Goal: Task Accomplishment & Management: Use online tool/utility

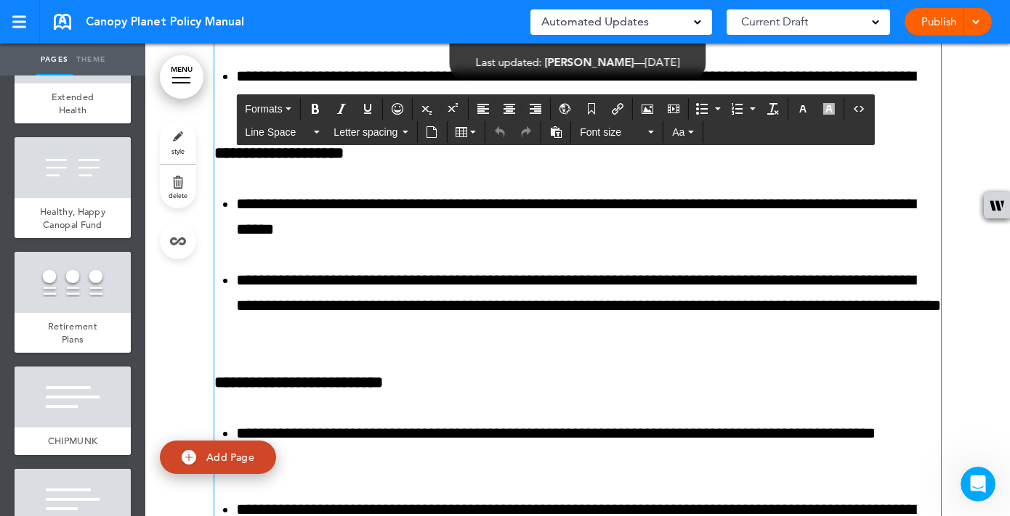
scroll to position [98099, 0]
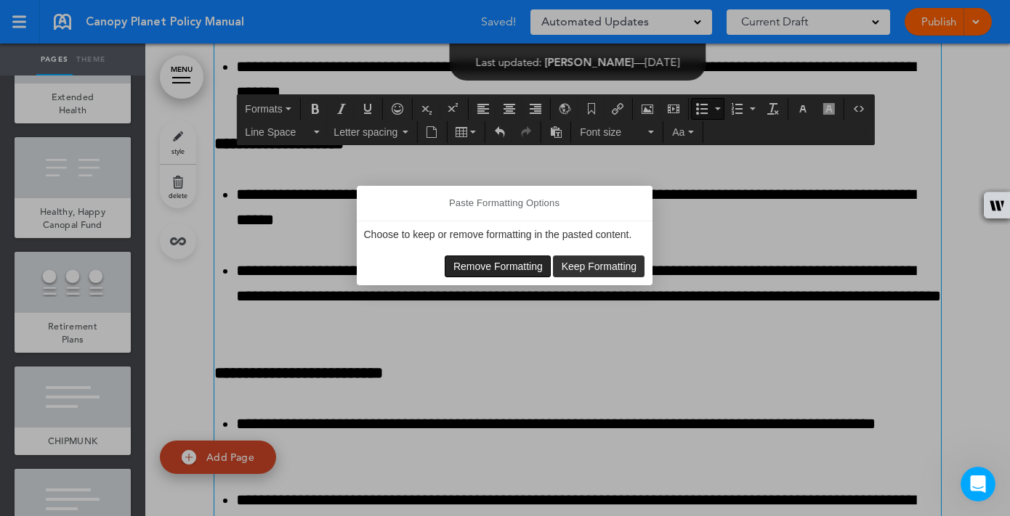
click at [517, 270] on span "Remove Formatting" at bounding box center [497, 267] width 89 height 12
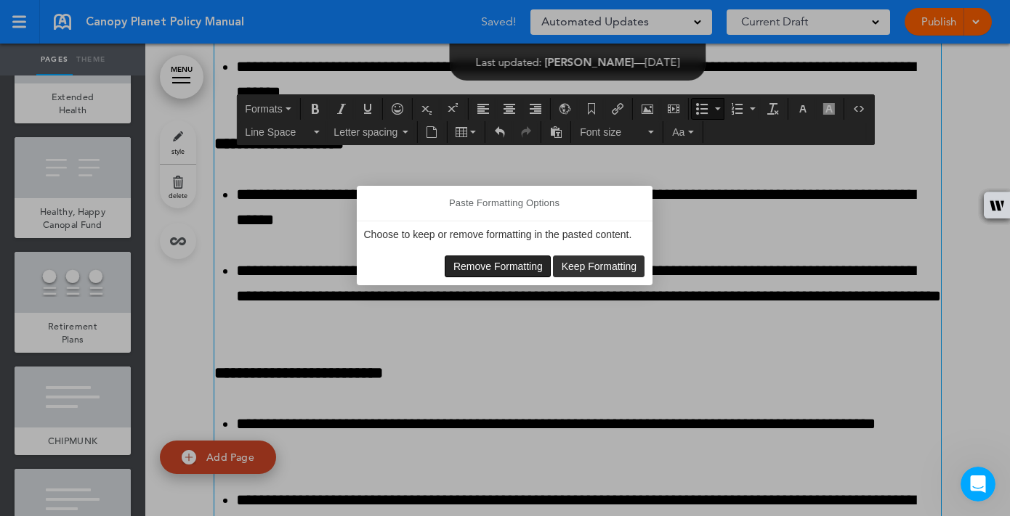
click at [543, 267] on span "Remove Formatting" at bounding box center [497, 267] width 89 height 12
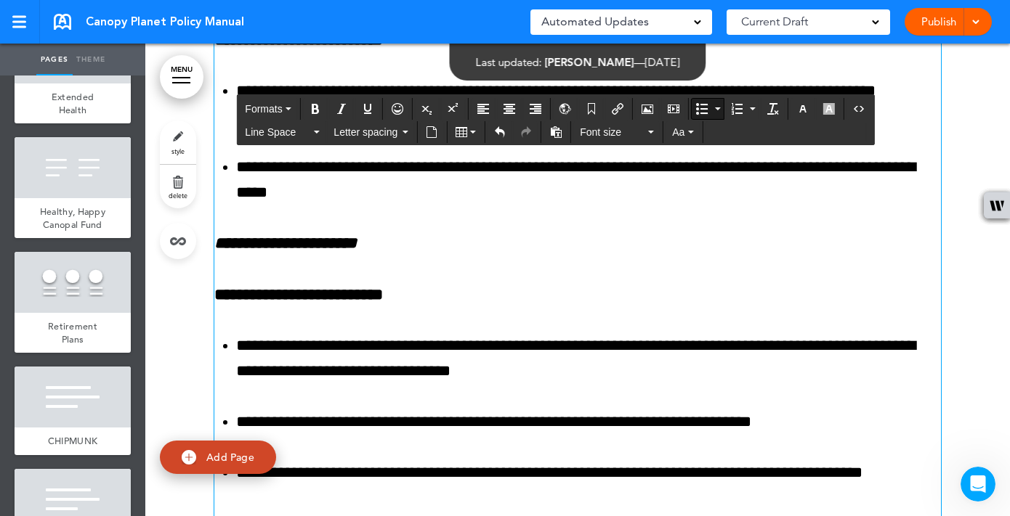
scroll to position [98438, 0]
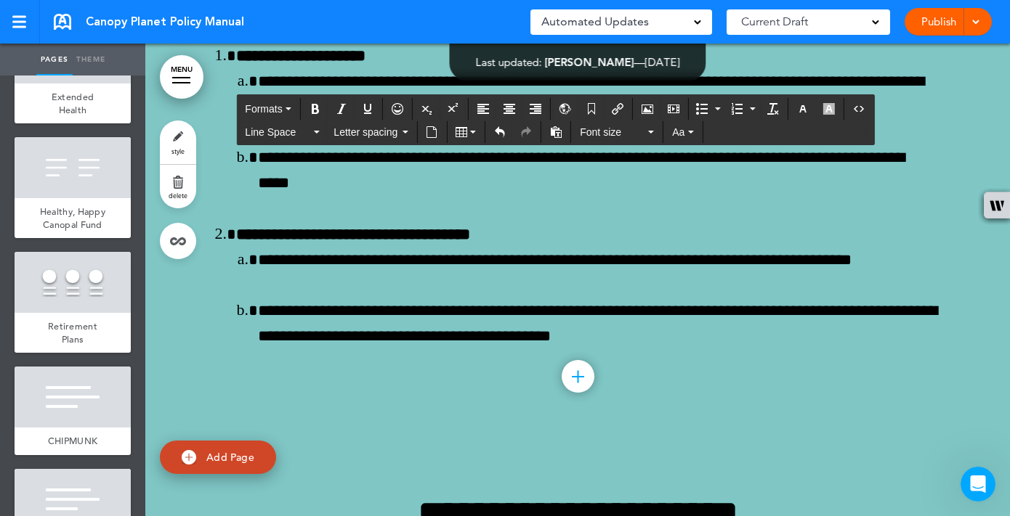
scroll to position [103507, 0]
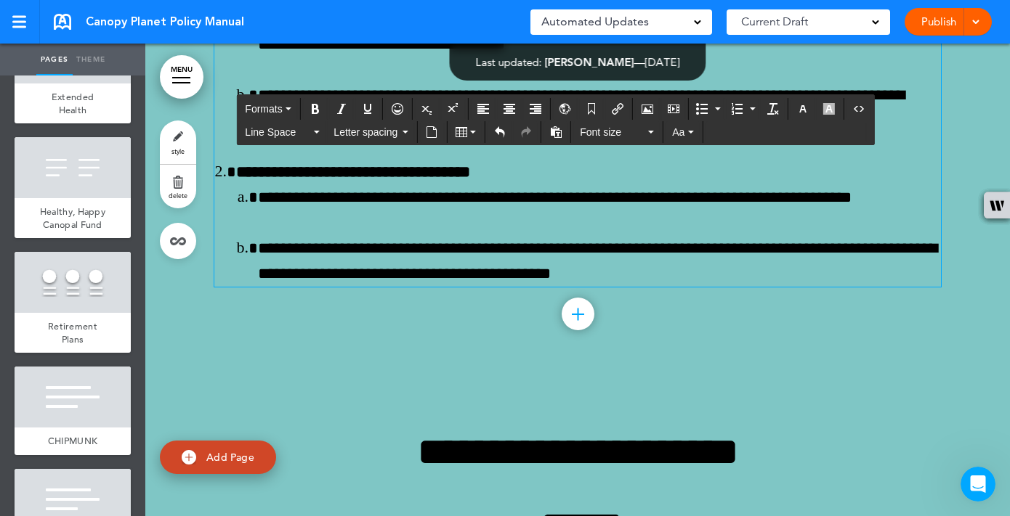
scroll to position [103575, 0]
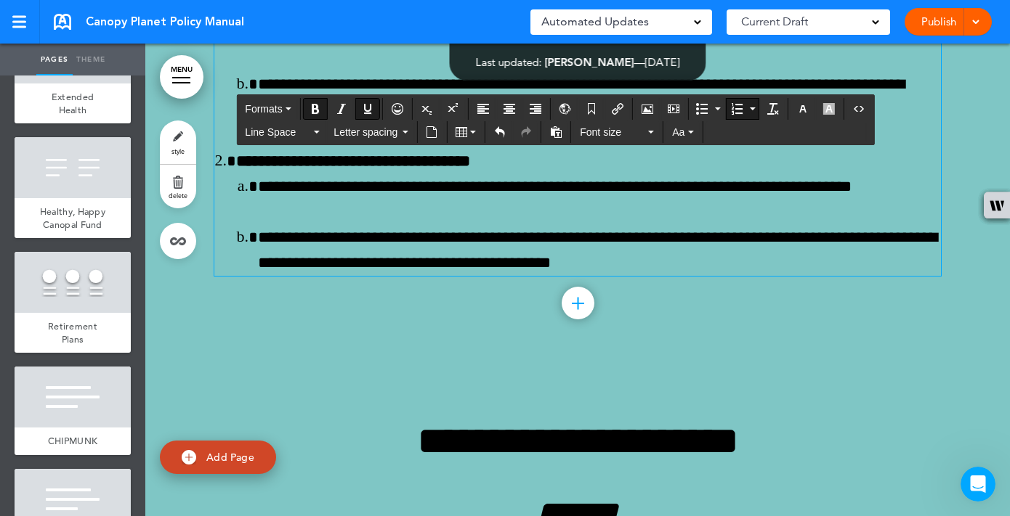
drag, startPoint x: 700, startPoint y: 357, endPoint x: 623, endPoint y: 353, distance: 77.1
click at [375, 105] on button "Underline" at bounding box center [367, 109] width 23 height 20
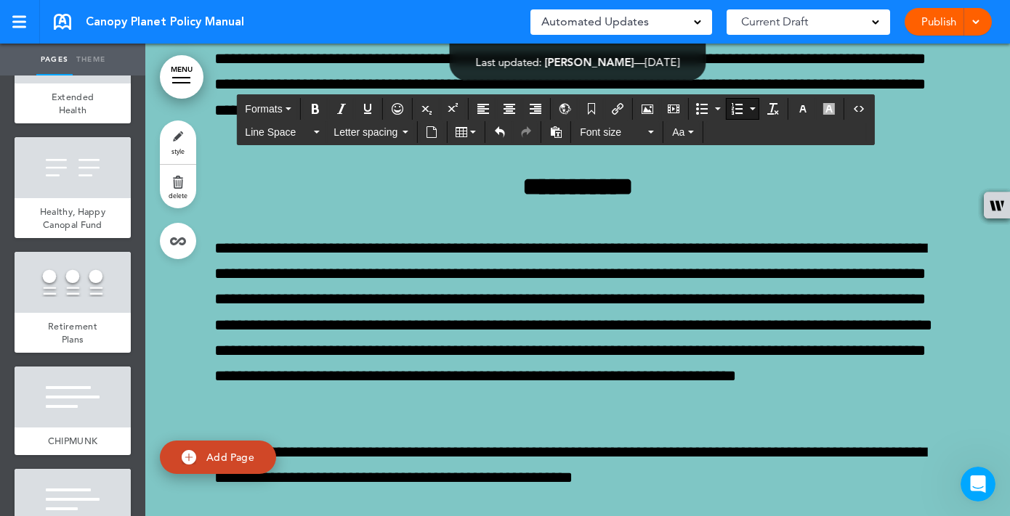
scroll to position [107225, 0]
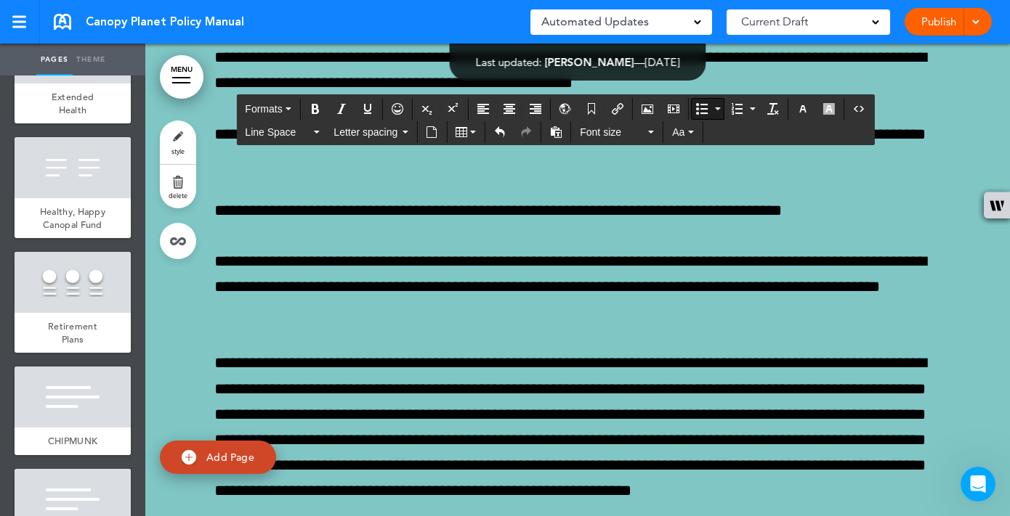
scroll to position [107622, 0]
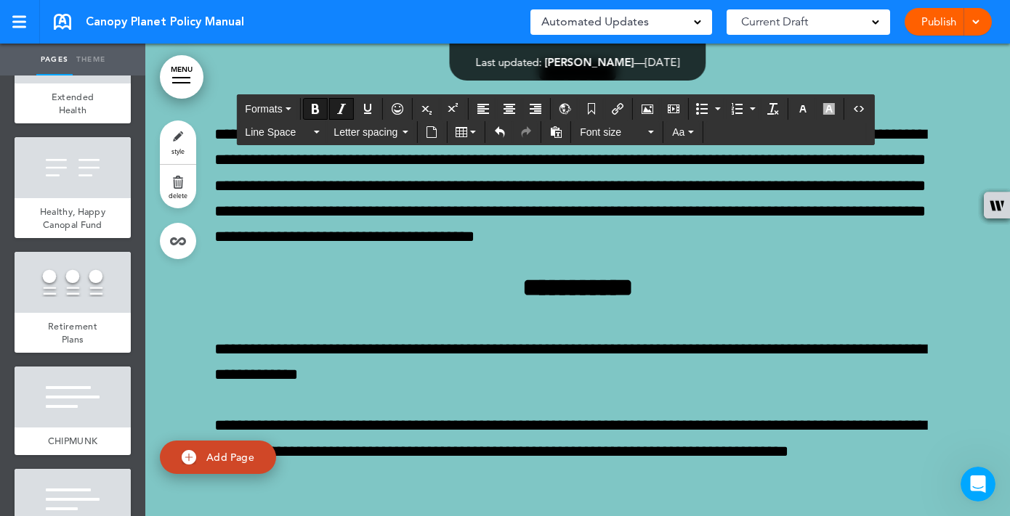
scroll to position [108884, 0]
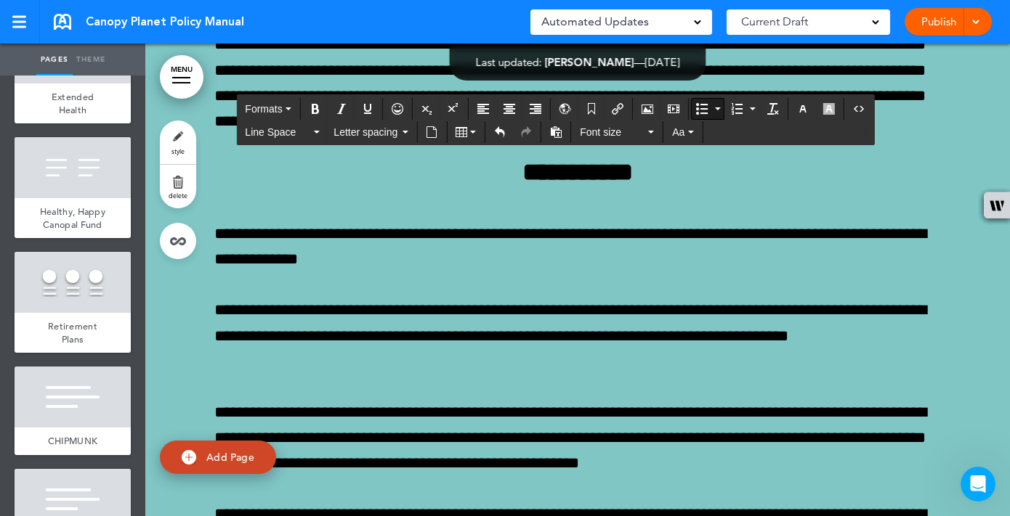
scroll to position [108998, 0]
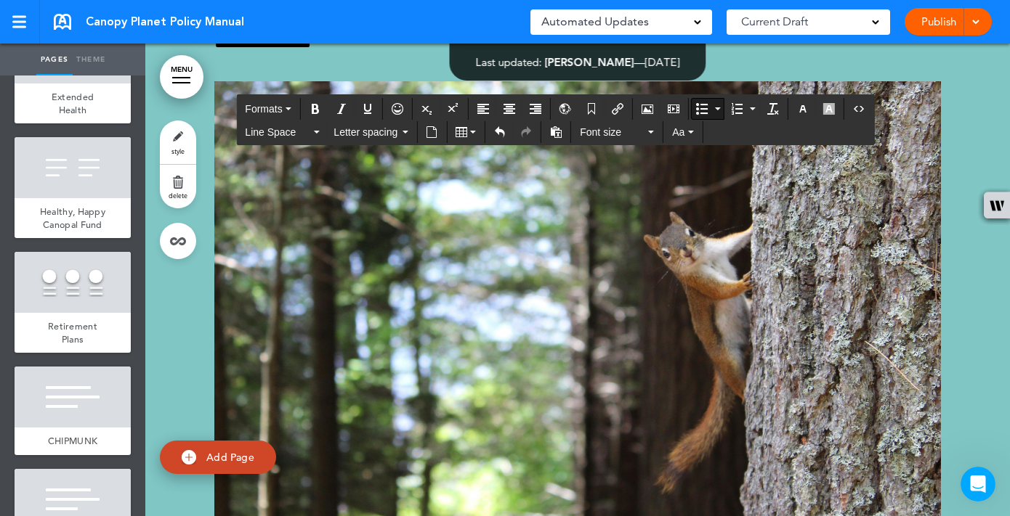
scroll to position [109495, 0]
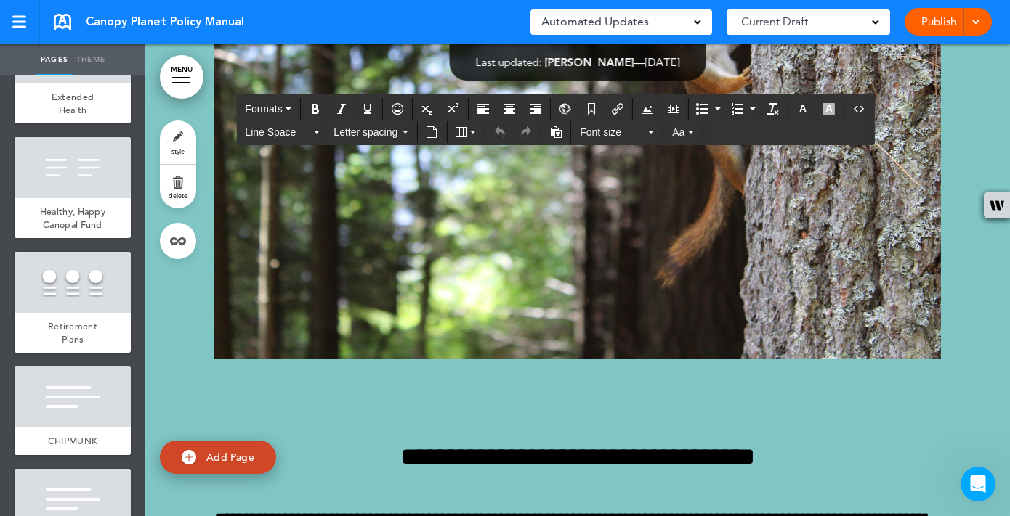
scroll to position [109704, 0]
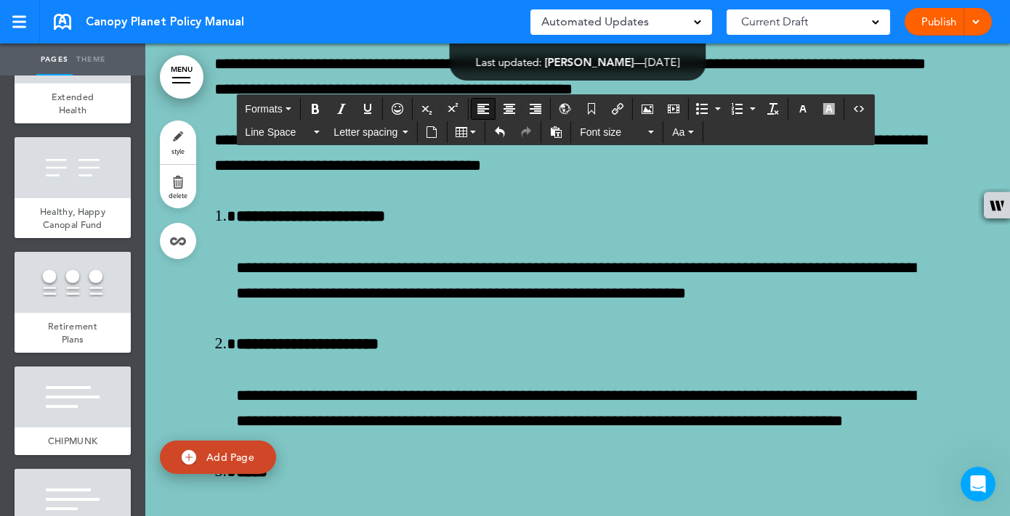
scroll to position [110233, 0]
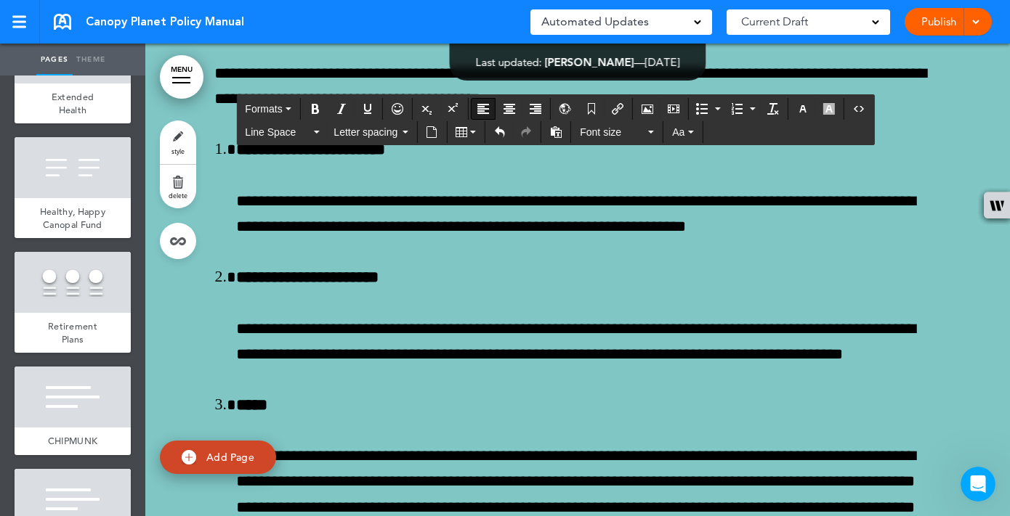
scroll to position [110306, 0]
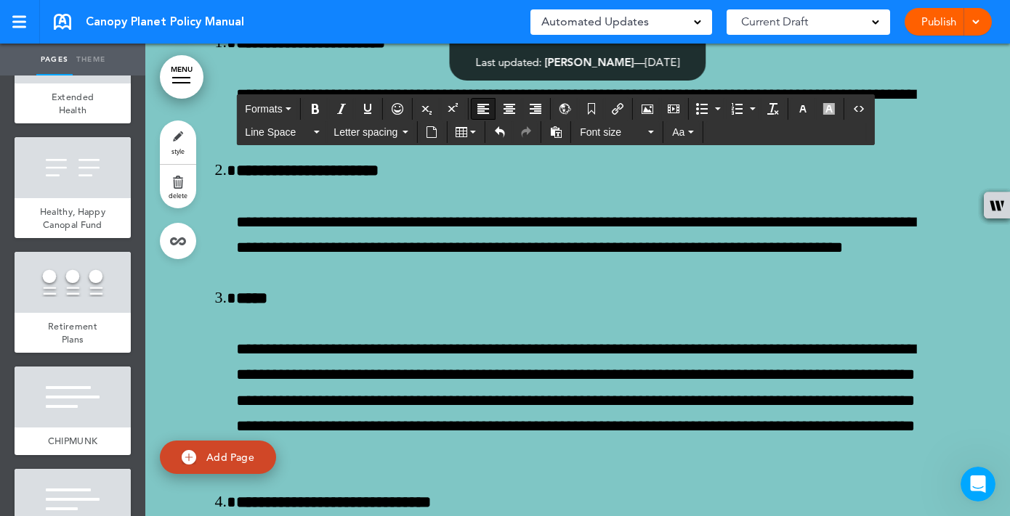
scroll to position [110409, 0]
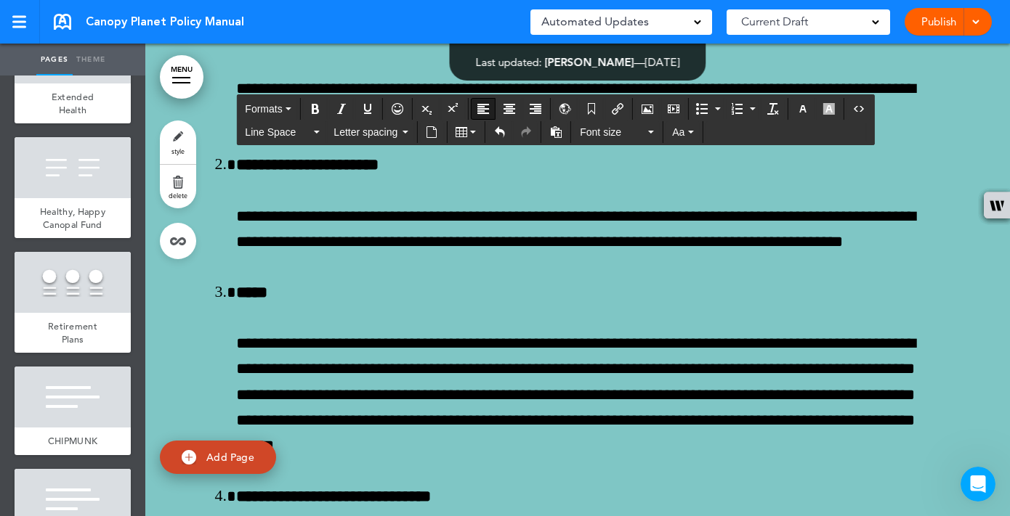
drag, startPoint x: 654, startPoint y: 340, endPoint x: 911, endPoint y: 341, distance: 257.8
drag, startPoint x: 710, startPoint y: 369, endPoint x: 458, endPoint y: 367, distance: 251.3
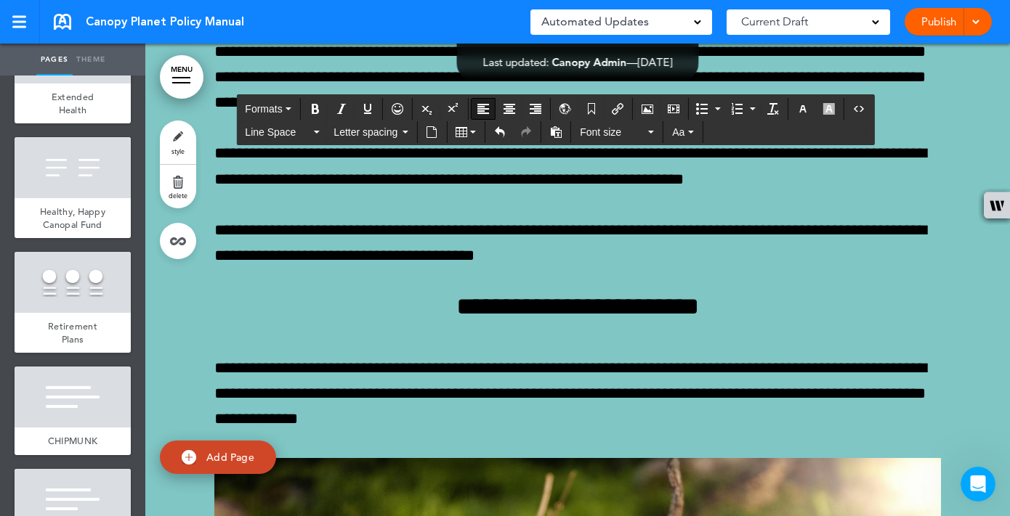
scroll to position [111868, 0]
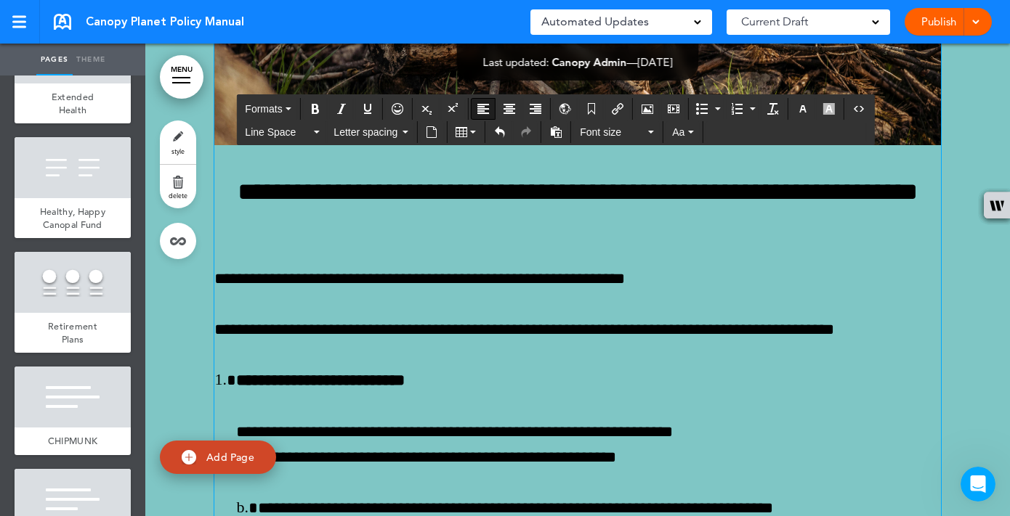
scroll to position [112703, 0]
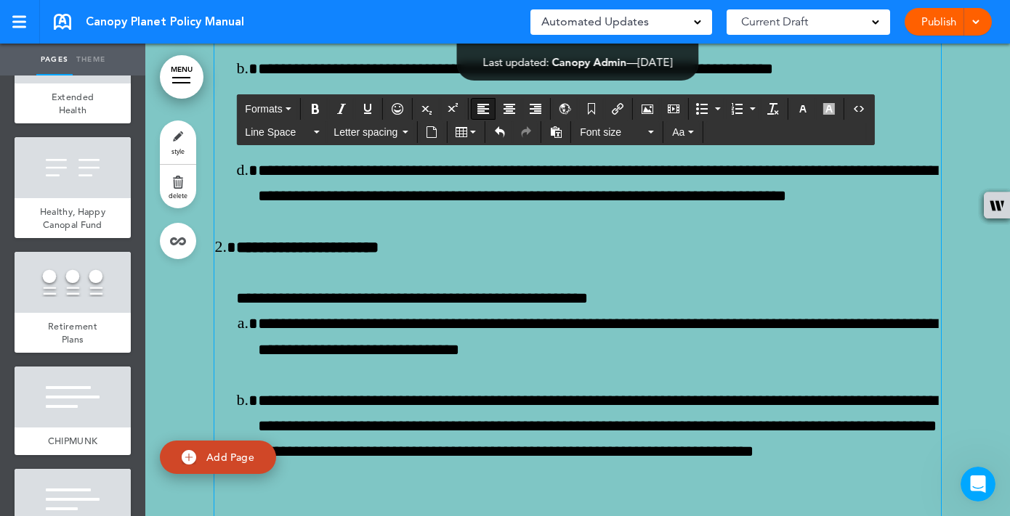
scroll to position [113103, 0]
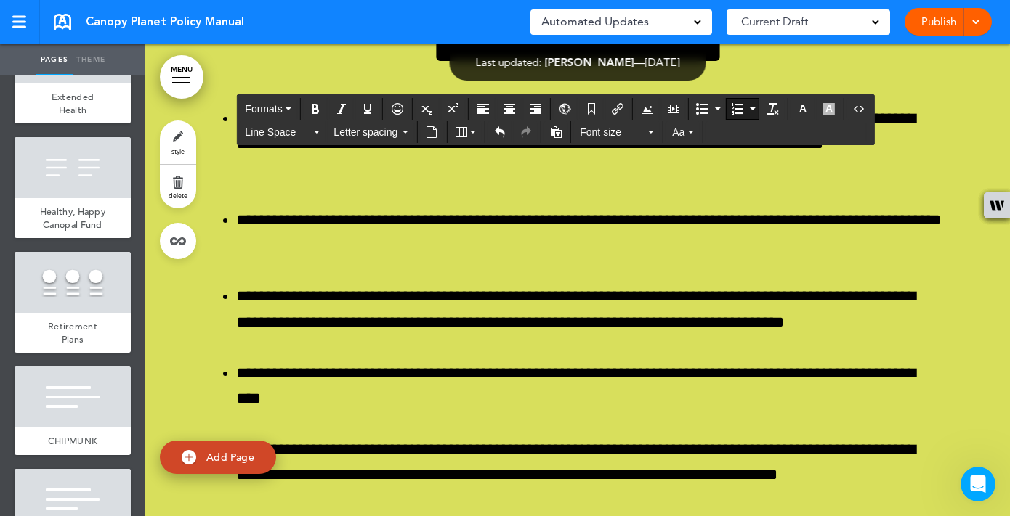
scroll to position [118177, 0]
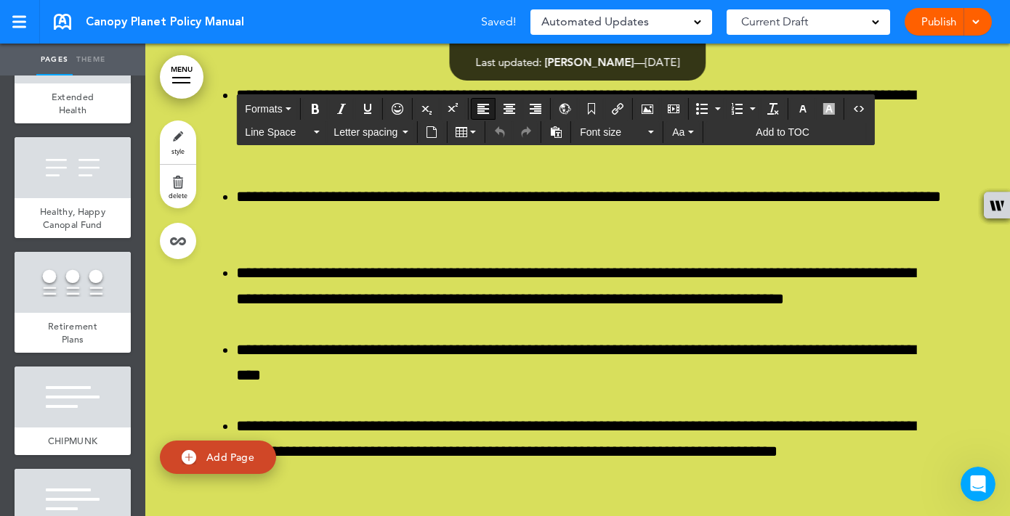
drag, startPoint x: 594, startPoint y: 195, endPoint x: 897, endPoint y: 202, distance: 302.9
click at [318, 107] on icon "Bold" at bounding box center [315, 109] width 12 height 12
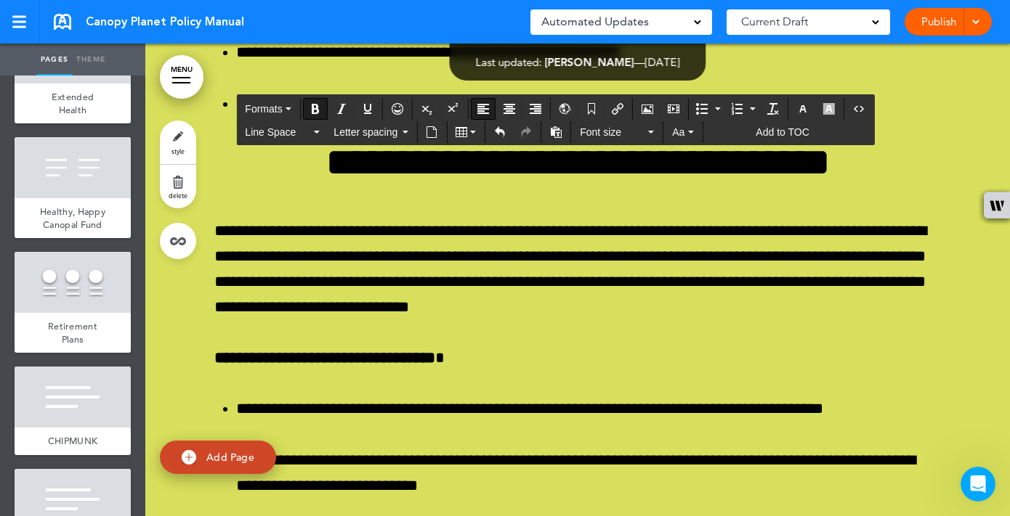
scroll to position [119037, 0]
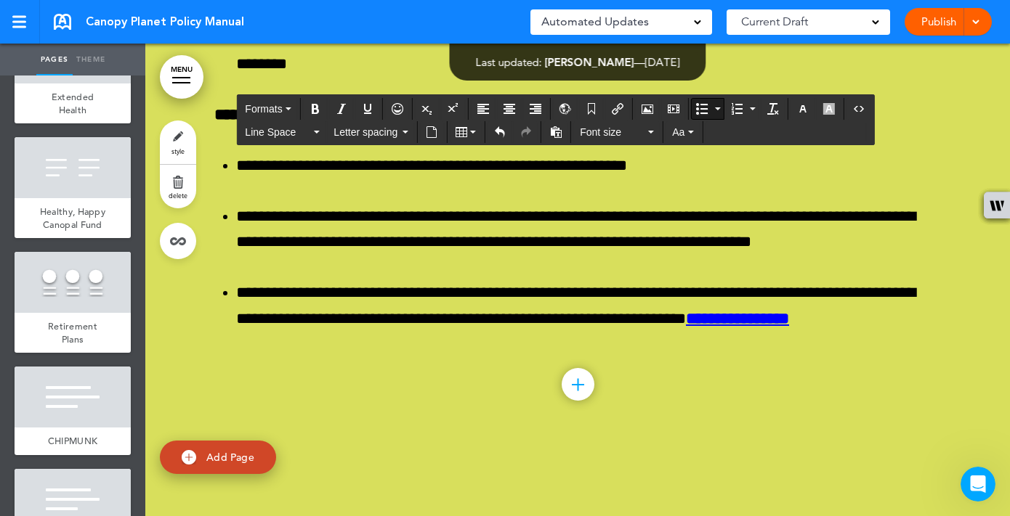
scroll to position [120052, 0]
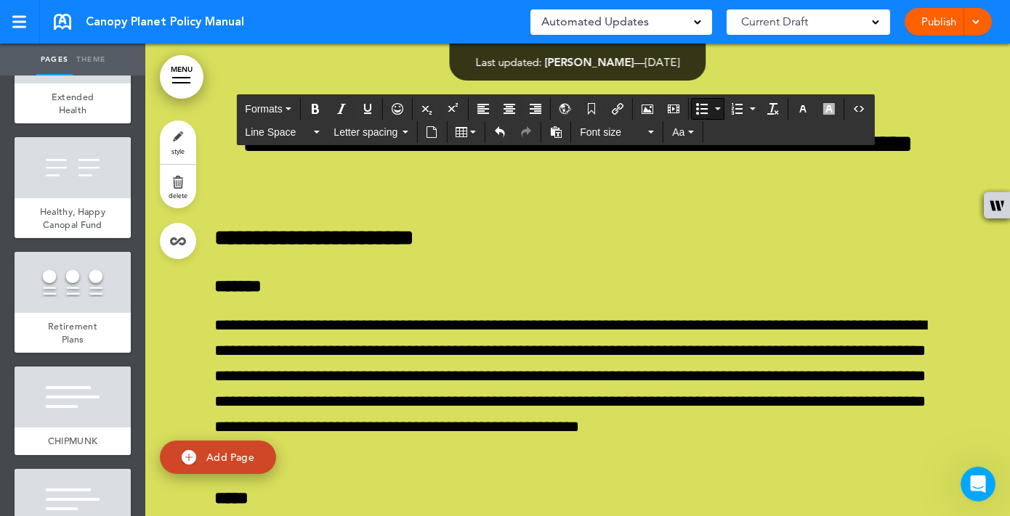
scroll to position [120429, 0]
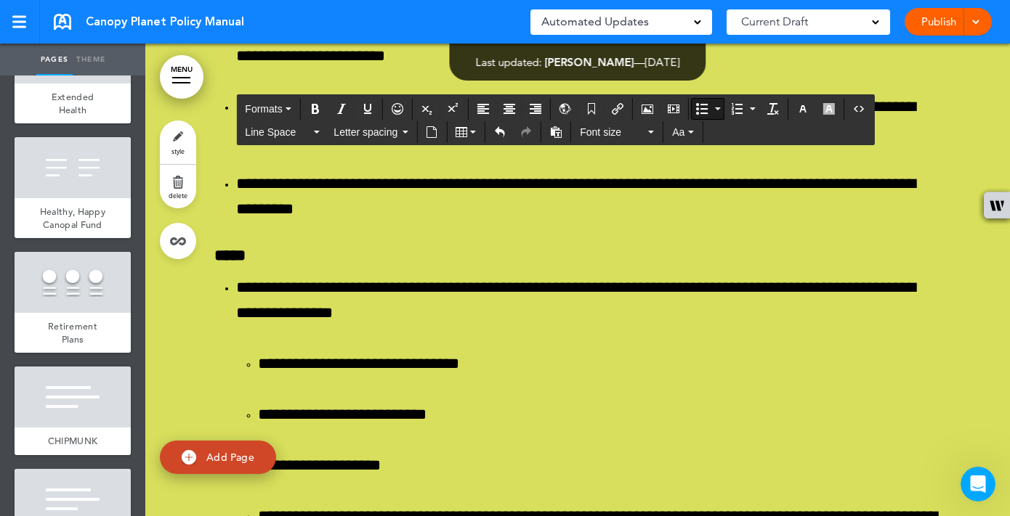
scroll to position [121605, 0]
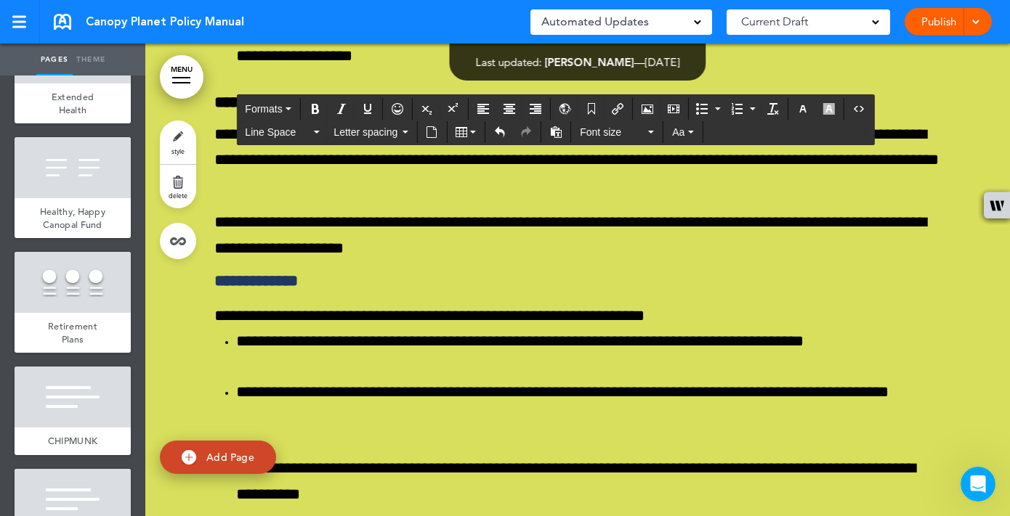
scroll to position [122450, 0]
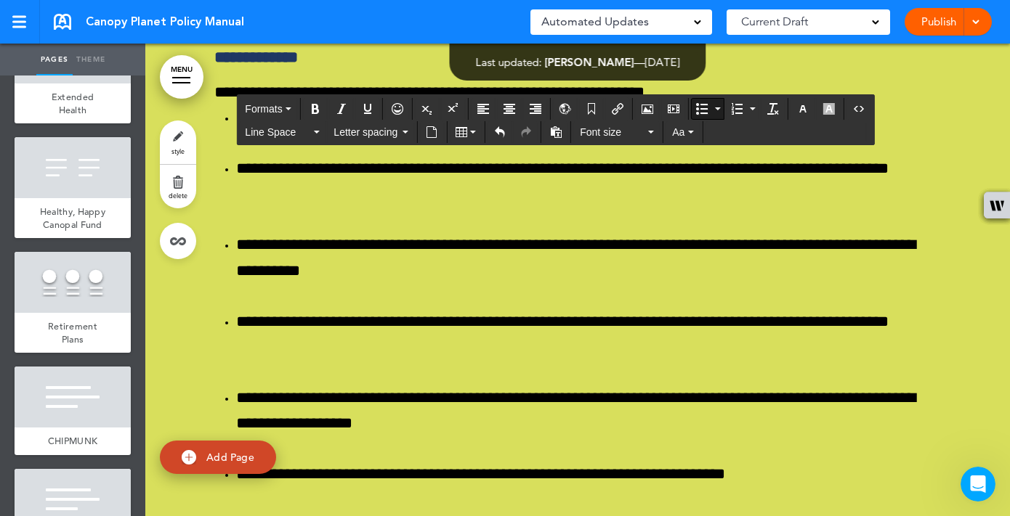
scroll to position [122671, 0]
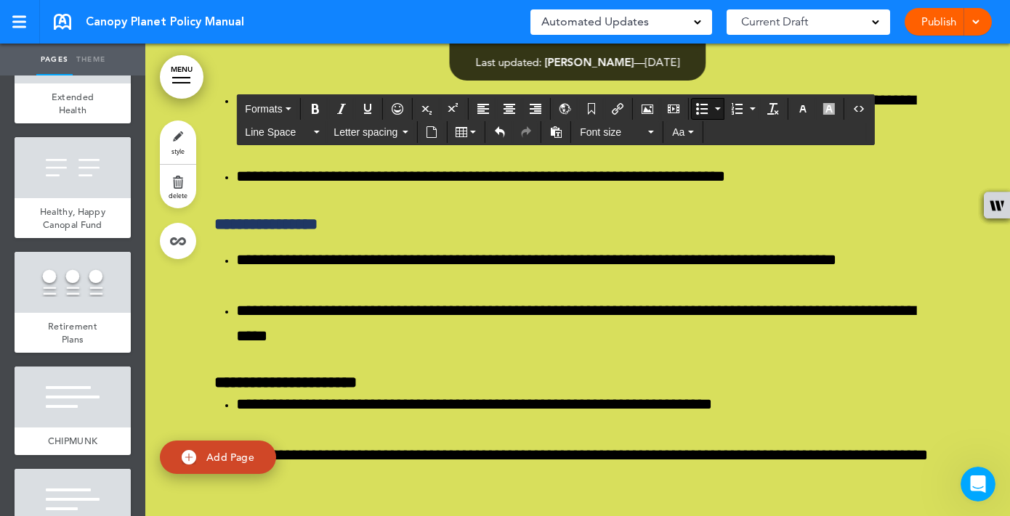
scroll to position [122969, 0]
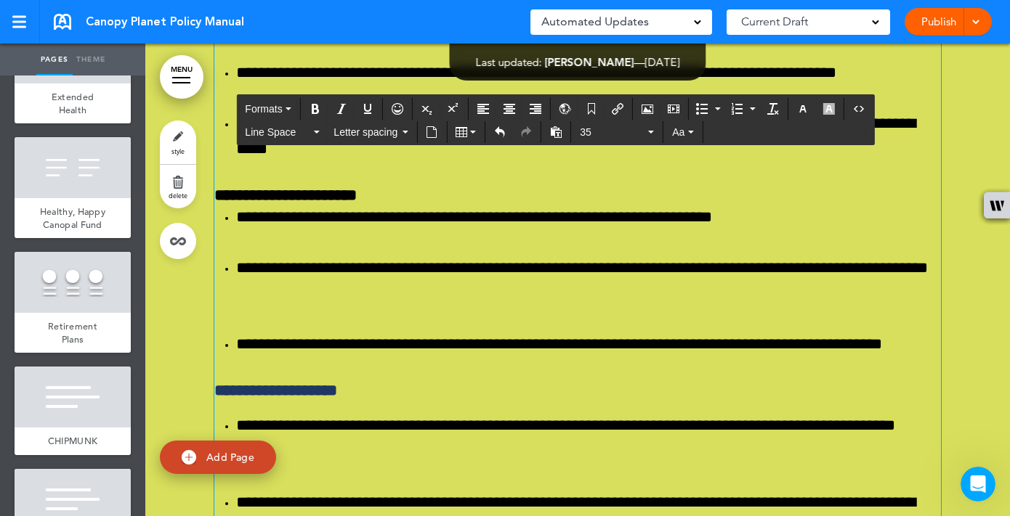
scroll to position [123178, 0]
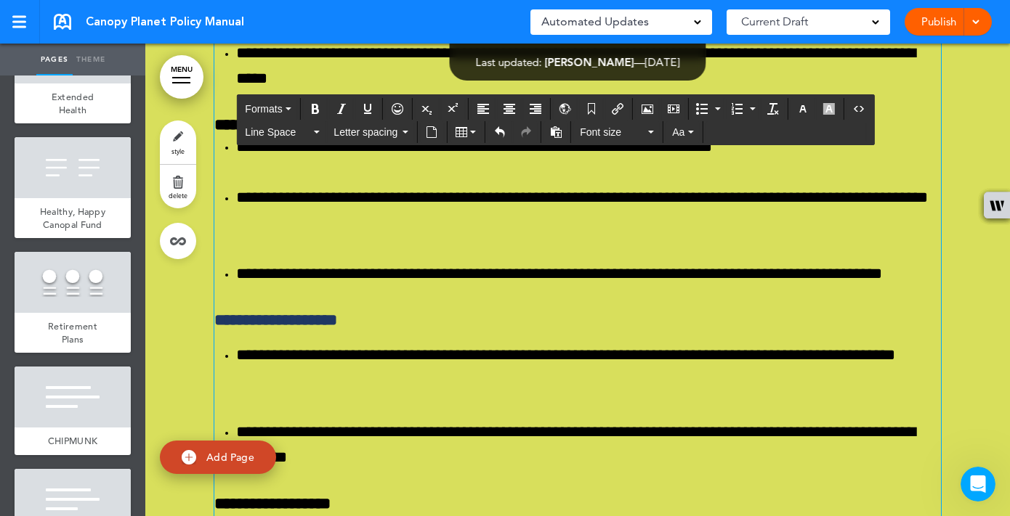
scroll to position [123243, 0]
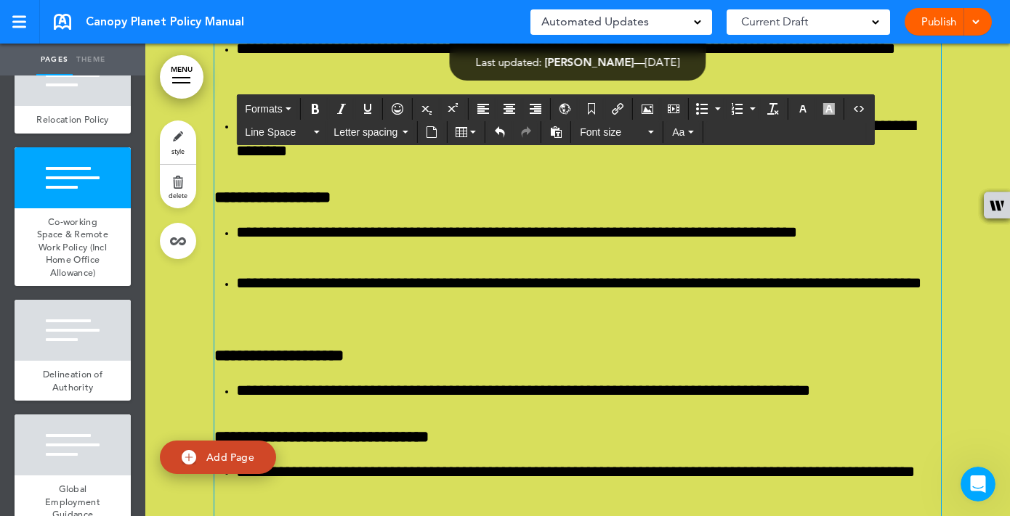
scroll to position [123536, 0]
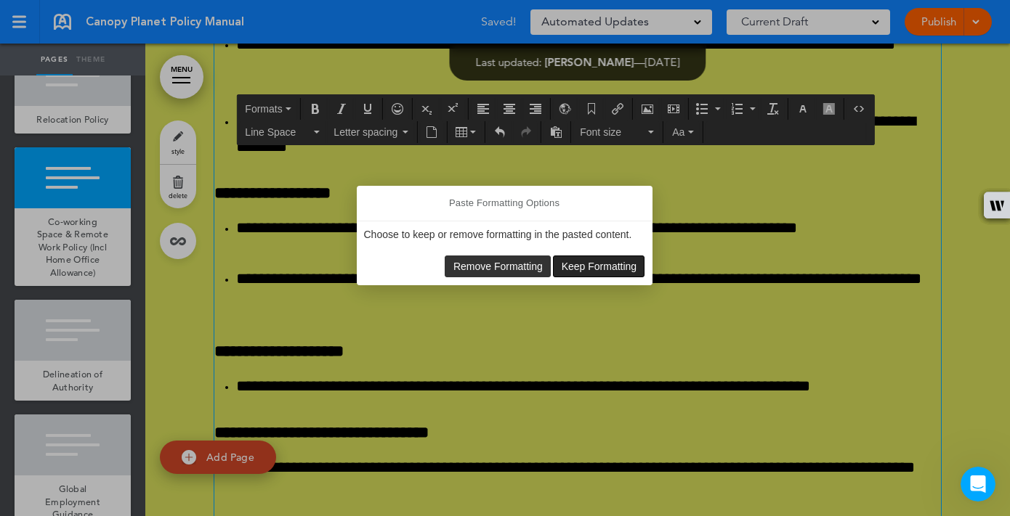
click at [571, 269] on span "Keep Formatting" at bounding box center [599, 267] width 76 height 12
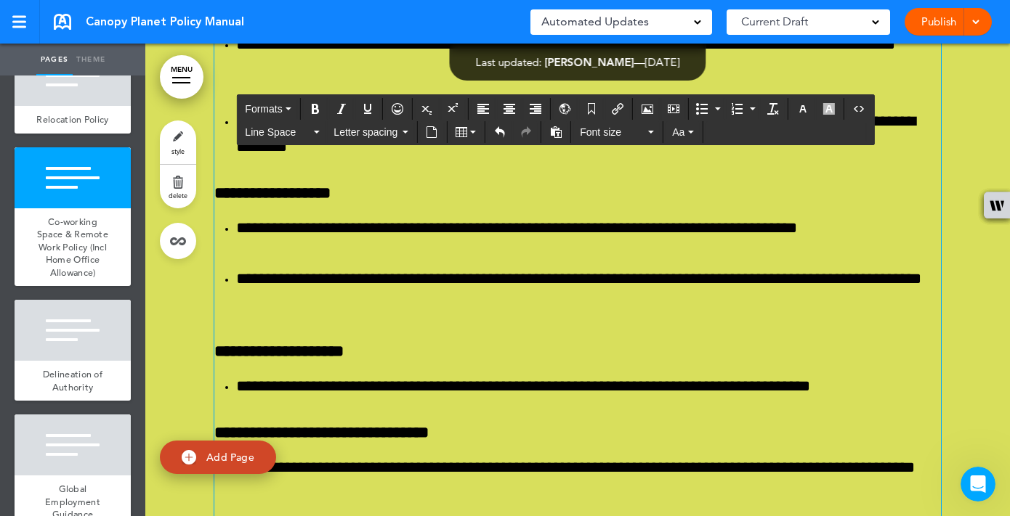
copy p "*"
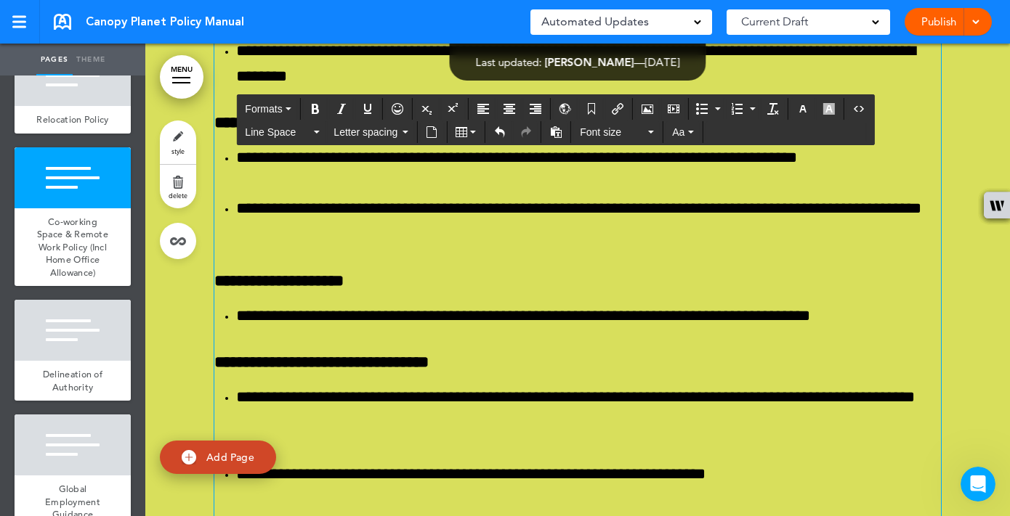
scroll to position [123608, 0]
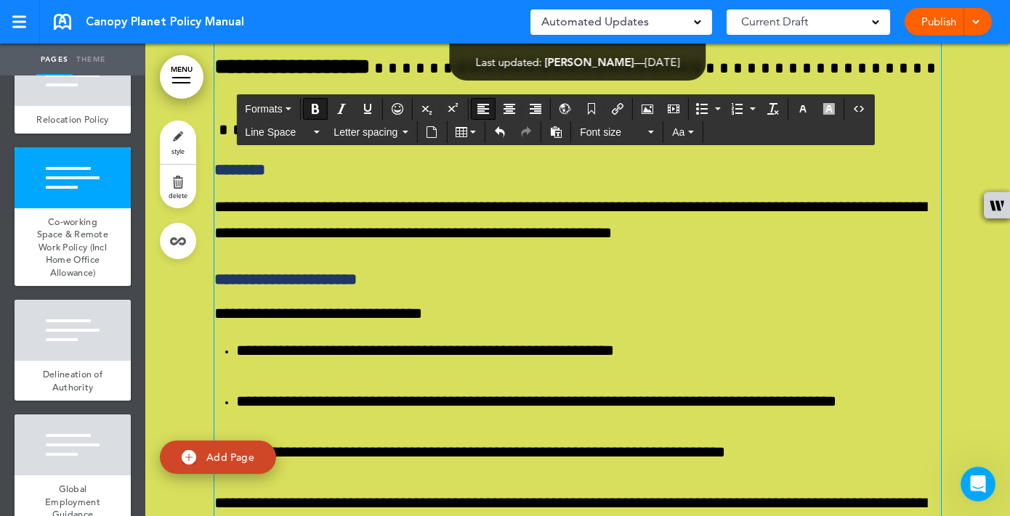
scroll to position [124673, 0]
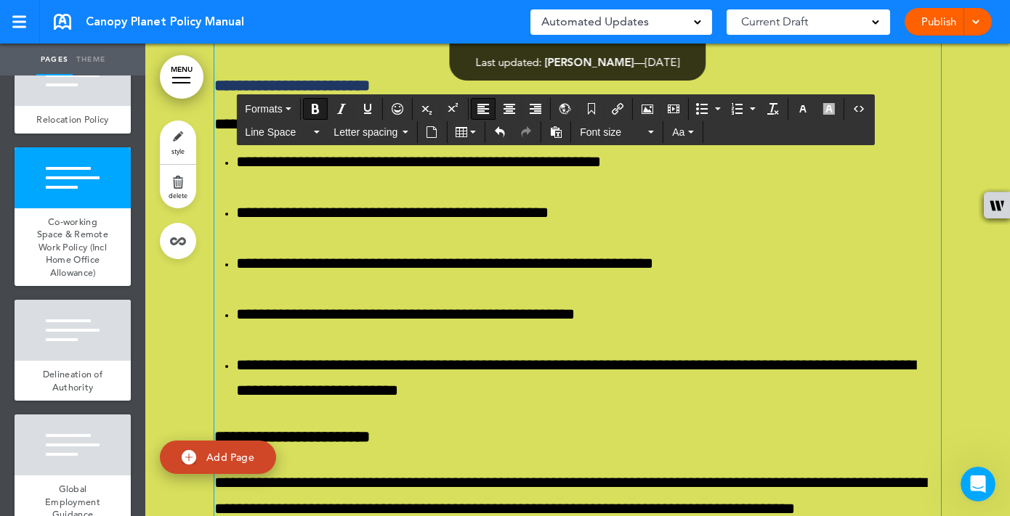
scroll to position [125165, 0]
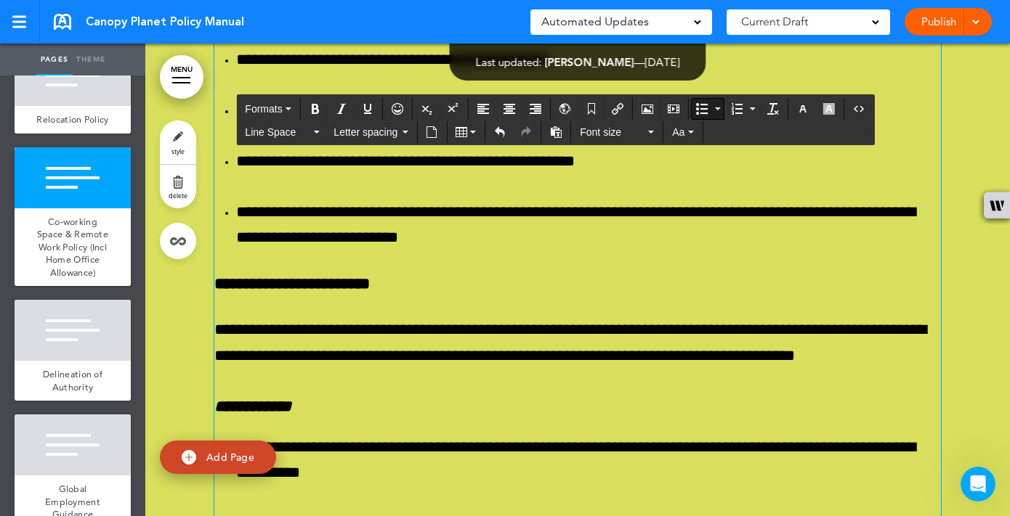
scroll to position [125319, 0]
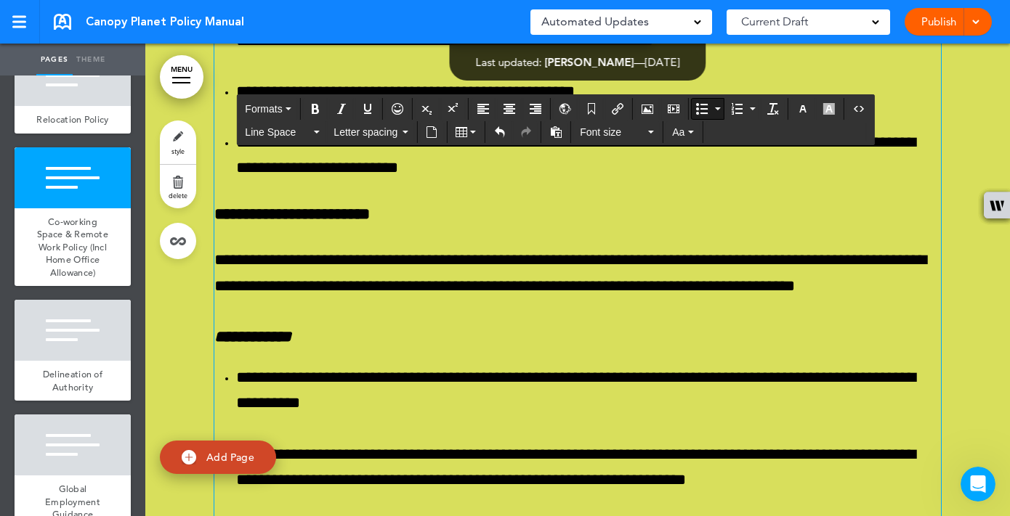
scroll to position [125380, 0]
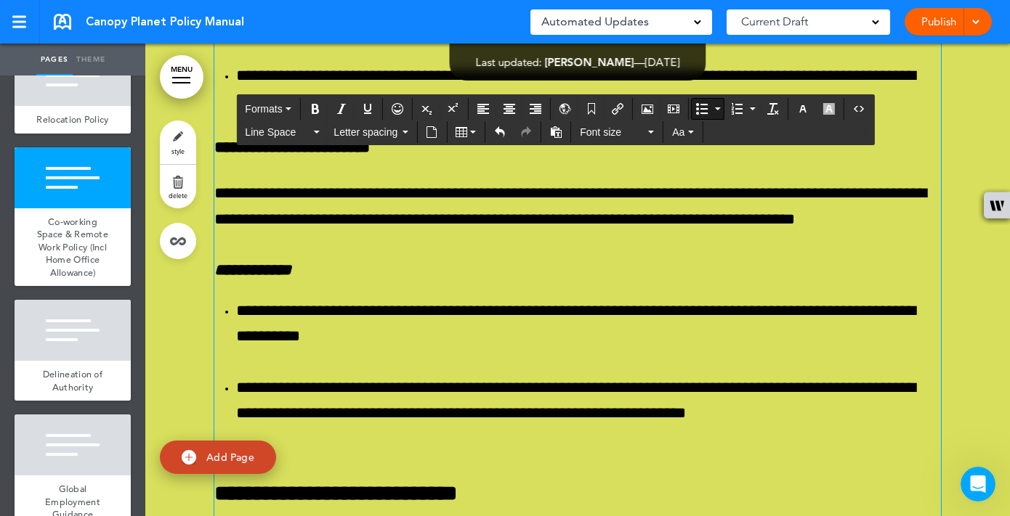
scroll to position [125489, 0]
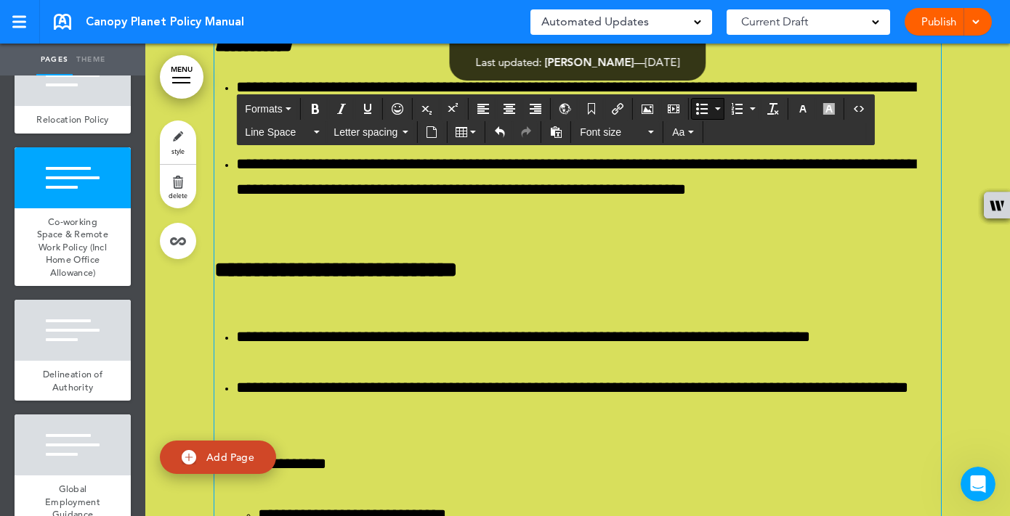
scroll to position [125675, 0]
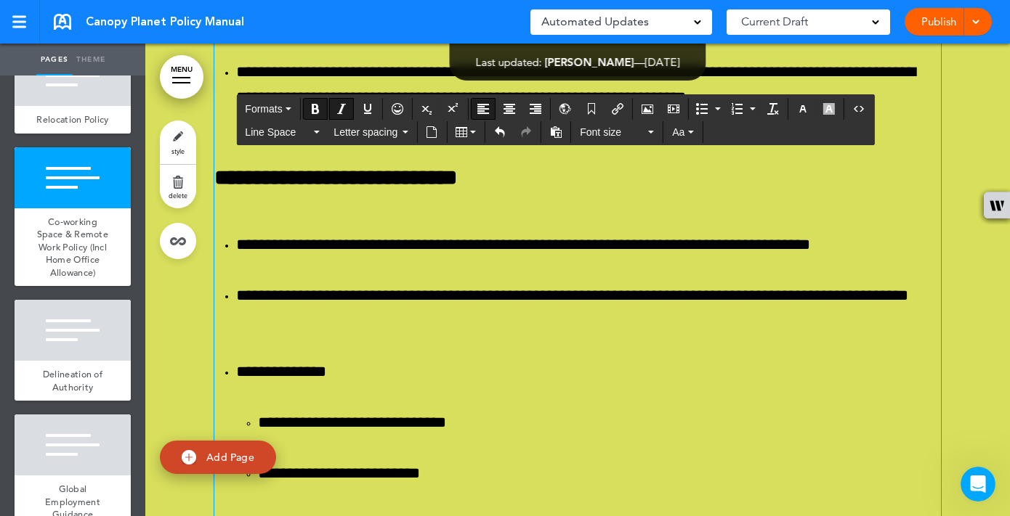
scroll to position [125774, 0]
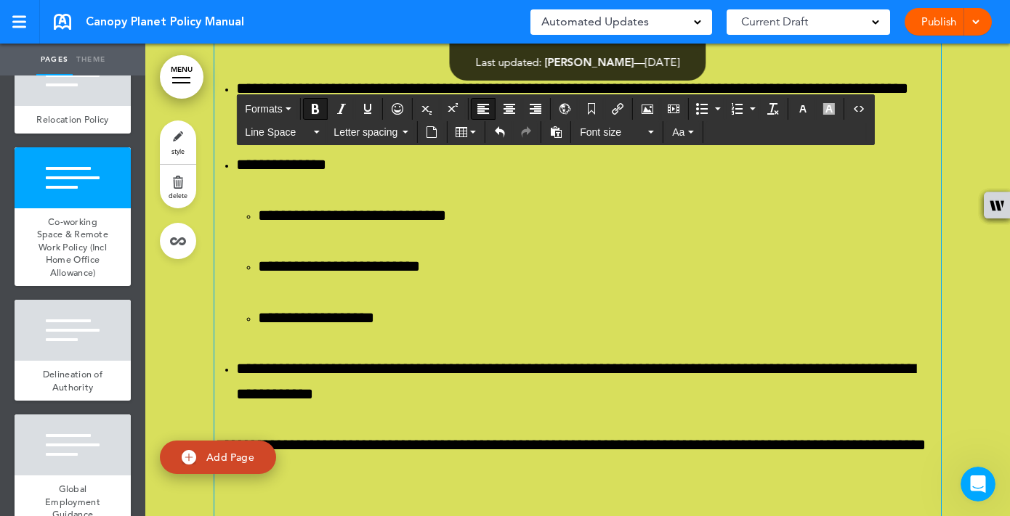
scroll to position [125971, 0]
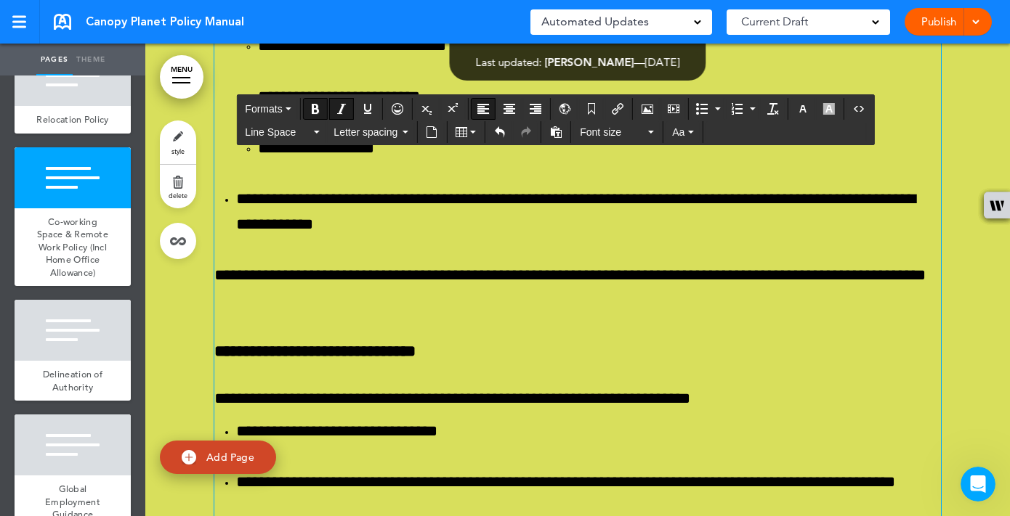
scroll to position [126162, 0]
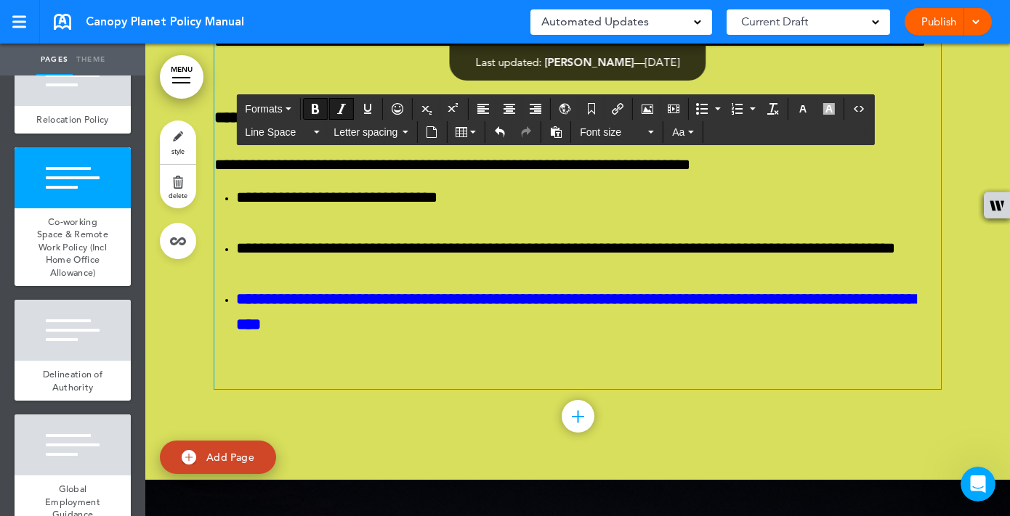
scroll to position [126437, 0]
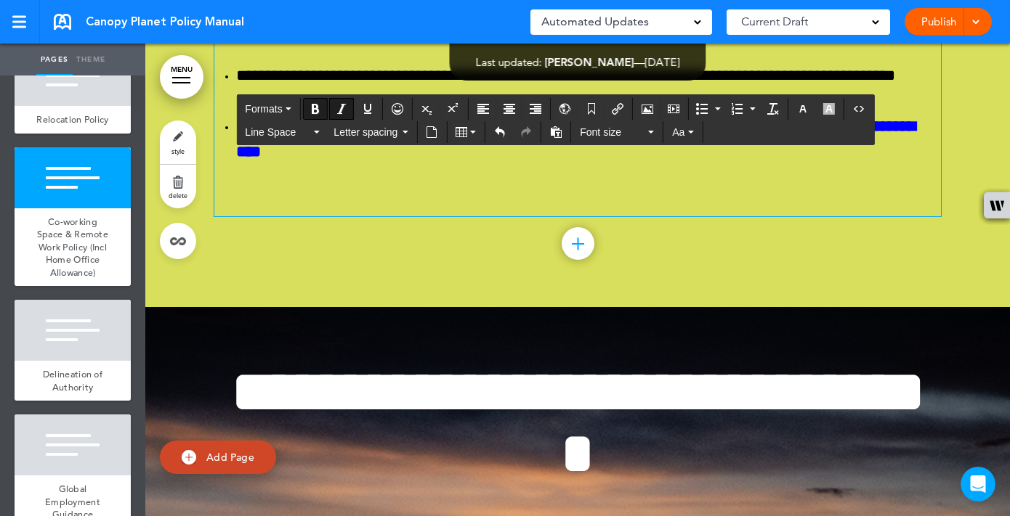
scroll to position [126594, 0]
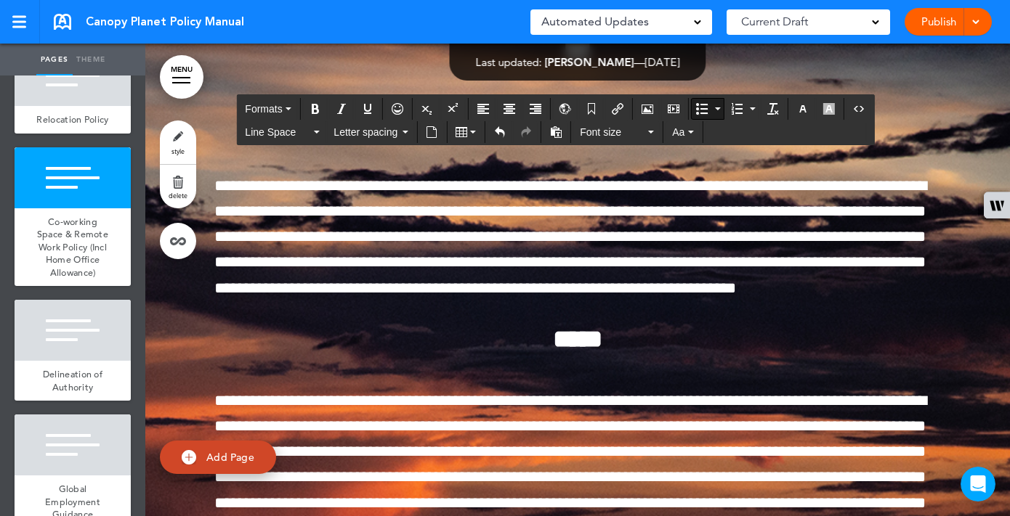
scroll to position [126955, 0]
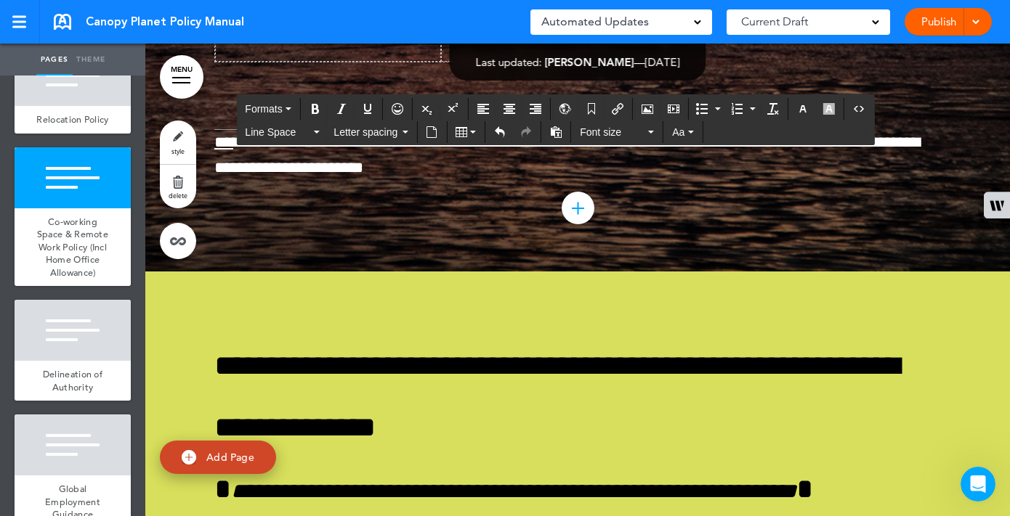
scroll to position [127834, 0]
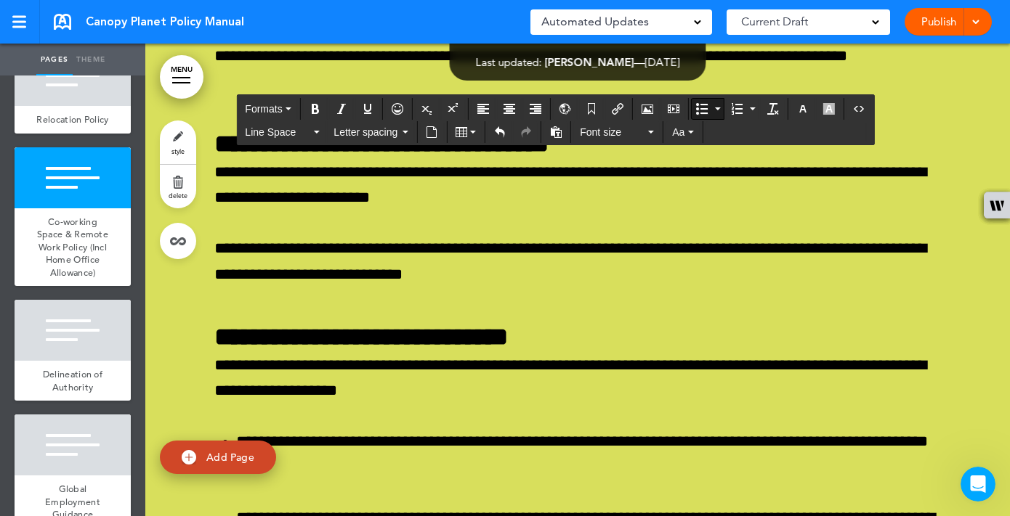
scroll to position [128996, 0]
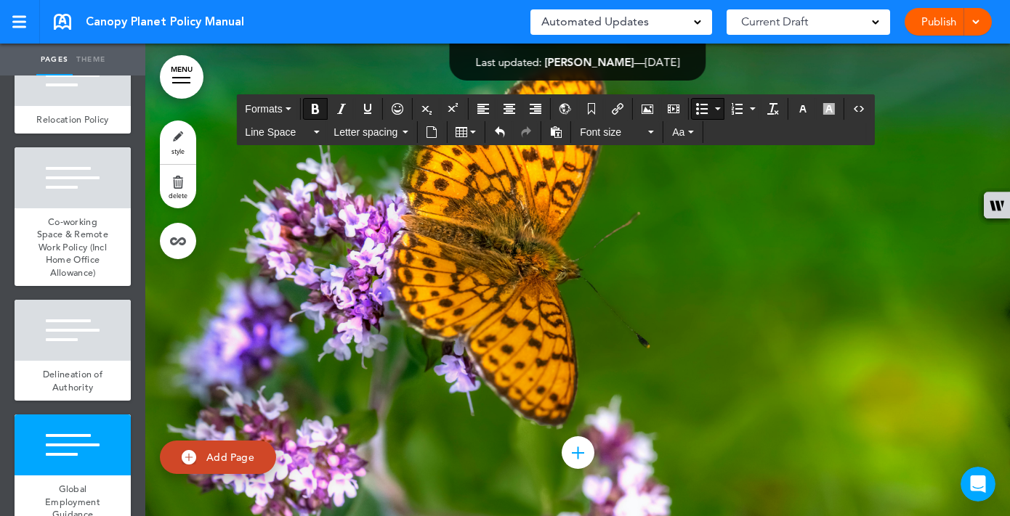
scroll to position [130859, 0]
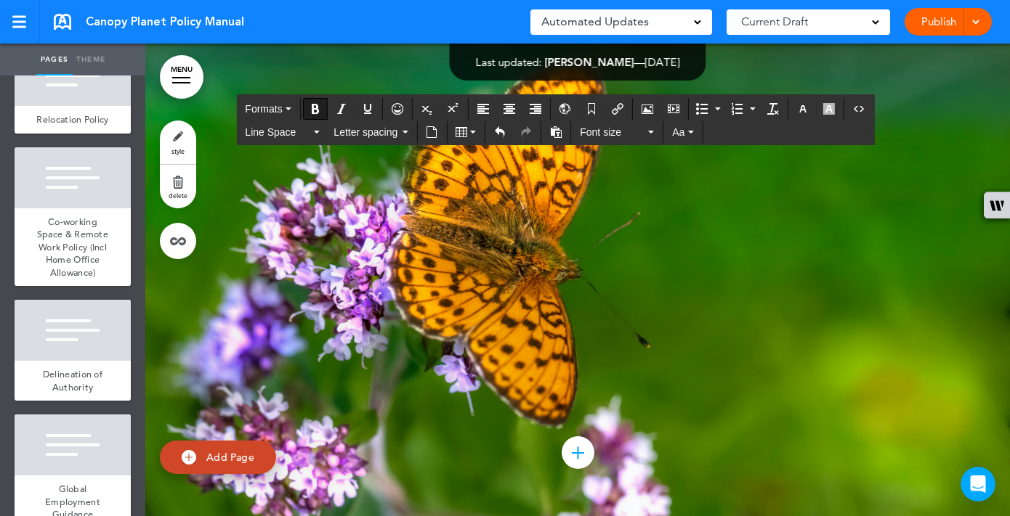
click at [973, 23] on span at bounding box center [974, 20] width 9 height 9
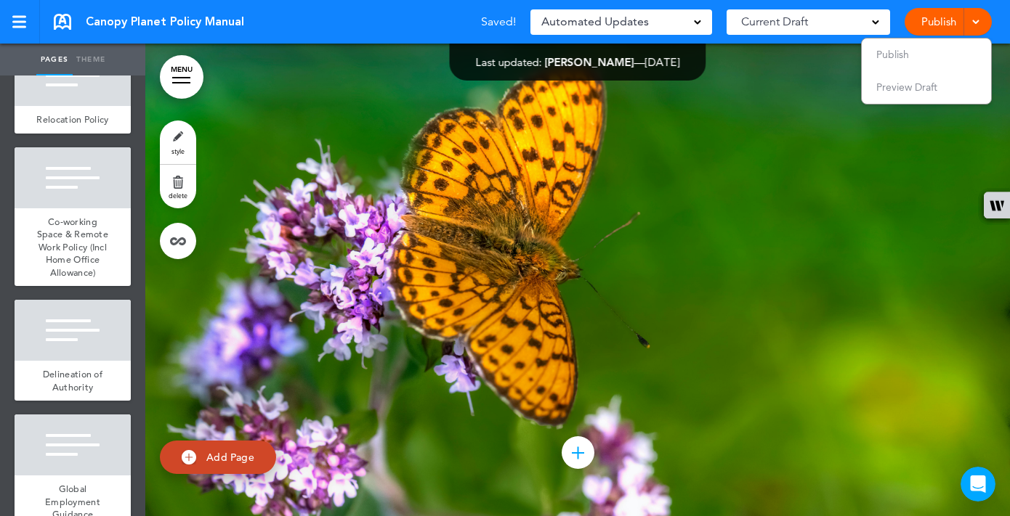
click at [973, 23] on span at bounding box center [974, 20] width 9 height 9
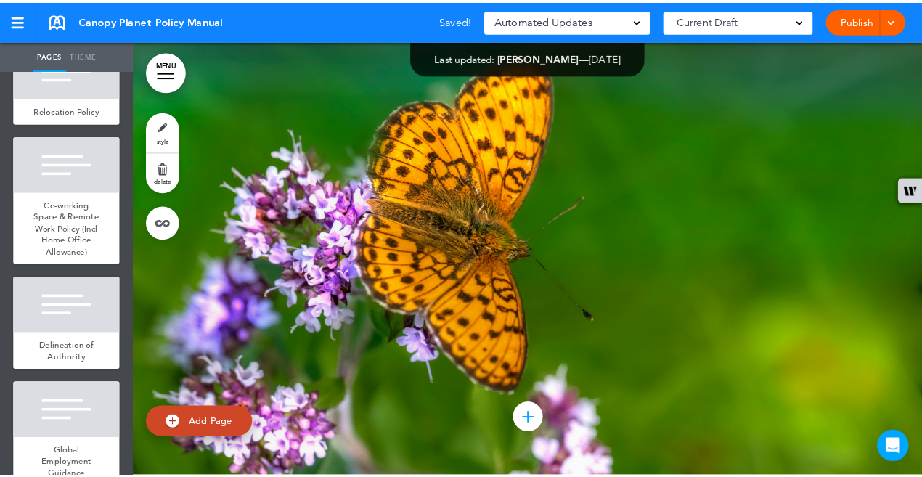
scroll to position [132943, 0]
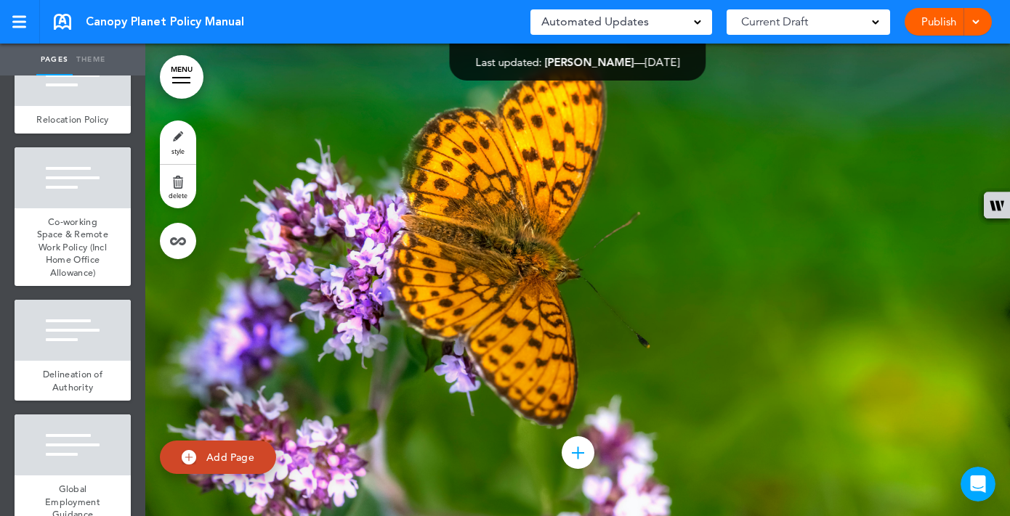
click at [705, 9] on div "Automated Updates 0" at bounding box center [621, 21] width 182 height 25
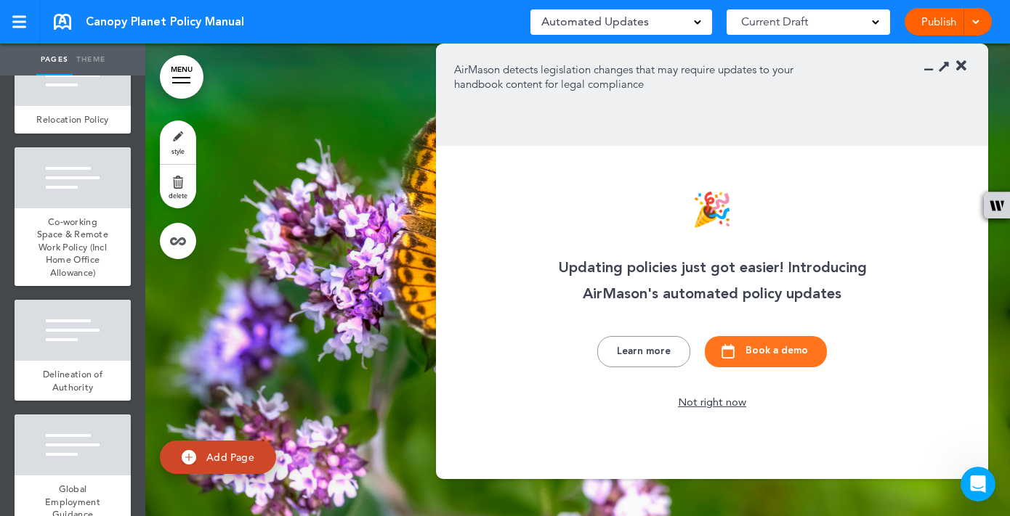
click at [491, 18] on div "Canopy Planet Policy Manual Saved! Automated Updates 0 Auto policy updates 🎉 Up…" at bounding box center [505, 22] width 1010 height 44
click at [399, 127] on div at bounding box center [577, 254] width 864 height 523
click at [471, 500] on div at bounding box center [577, 254] width 864 height 523
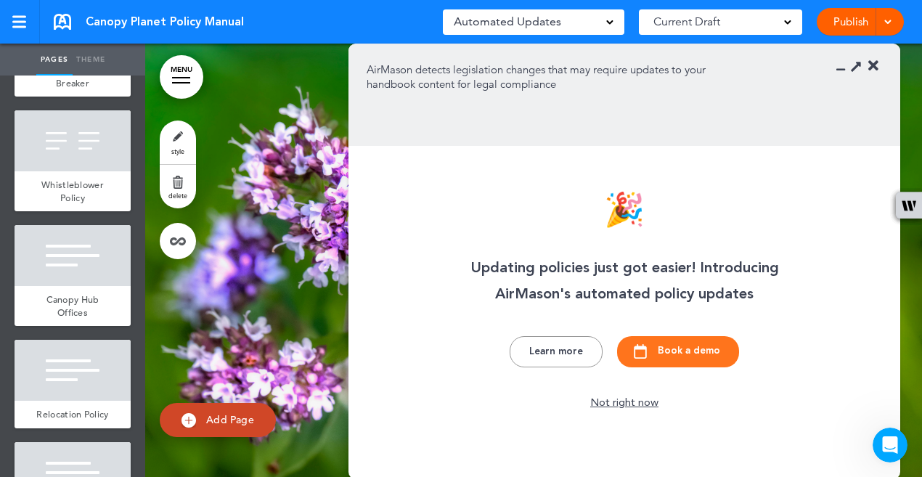
scroll to position [823, 0]
